Goal: Use online tool/utility: Utilize a website feature to perform a specific function

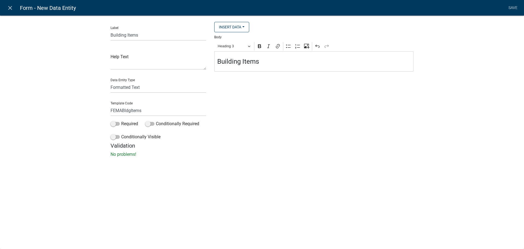
select select "rich-text"
click at [478, 137] on div "Label Building Items Help Text Data Entity Type Free Form Text Document Display…" at bounding box center [262, 88] width 524 height 162
click at [477, 137] on div "Label Building Items Help Text Data Entity Type Free Form Text Document Display…" at bounding box center [262, 88] width 524 height 162
click at [514, 9] on link "Save" at bounding box center [513, 8] width 14 height 10
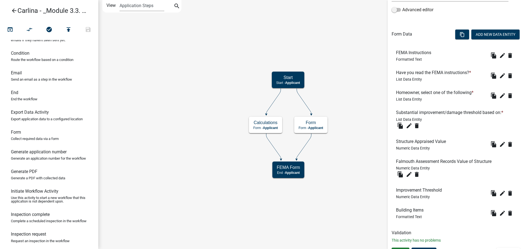
scroll to position [146, 0]
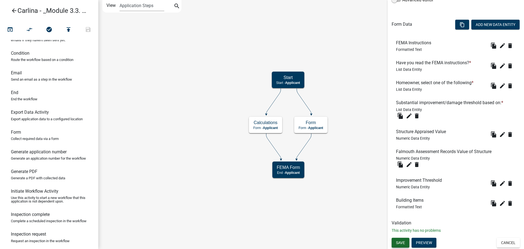
click at [401, 242] on span "Save" at bounding box center [400, 242] width 9 height 4
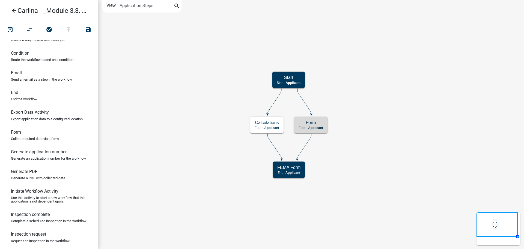
scroll to position [0, 0]
click at [322, 128] on span "Applicant" at bounding box center [315, 128] width 15 height 4
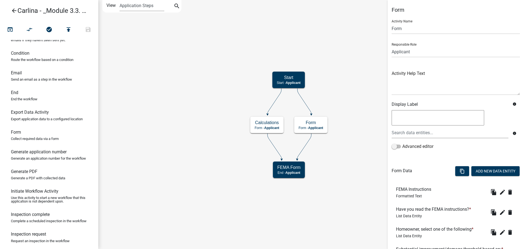
scroll to position [146, 0]
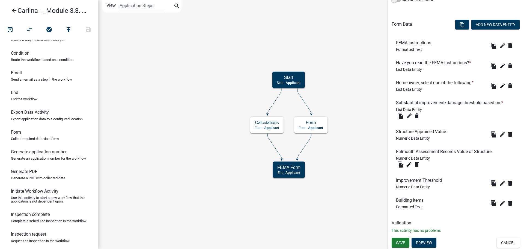
click at [351, 183] on icon "Start Start - Applicant Calculations Form - Applicant FEMA Form End - Applicant…" at bounding box center [311, 124] width 425 height 248
click at [407, 244] on button "Save" at bounding box center [401, 243] width 18 height 10
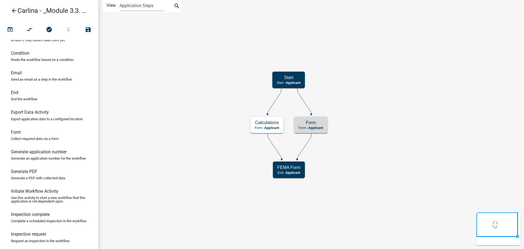
click at [13, 11] on icon "arrow_back" at bounding box center [14, 11] width 7 height 8
click at [306, 120] on h5 "Form" at bounding box center [311, 122] width 25 height 5
